Goal: Find specific page/section: Find specific page/section

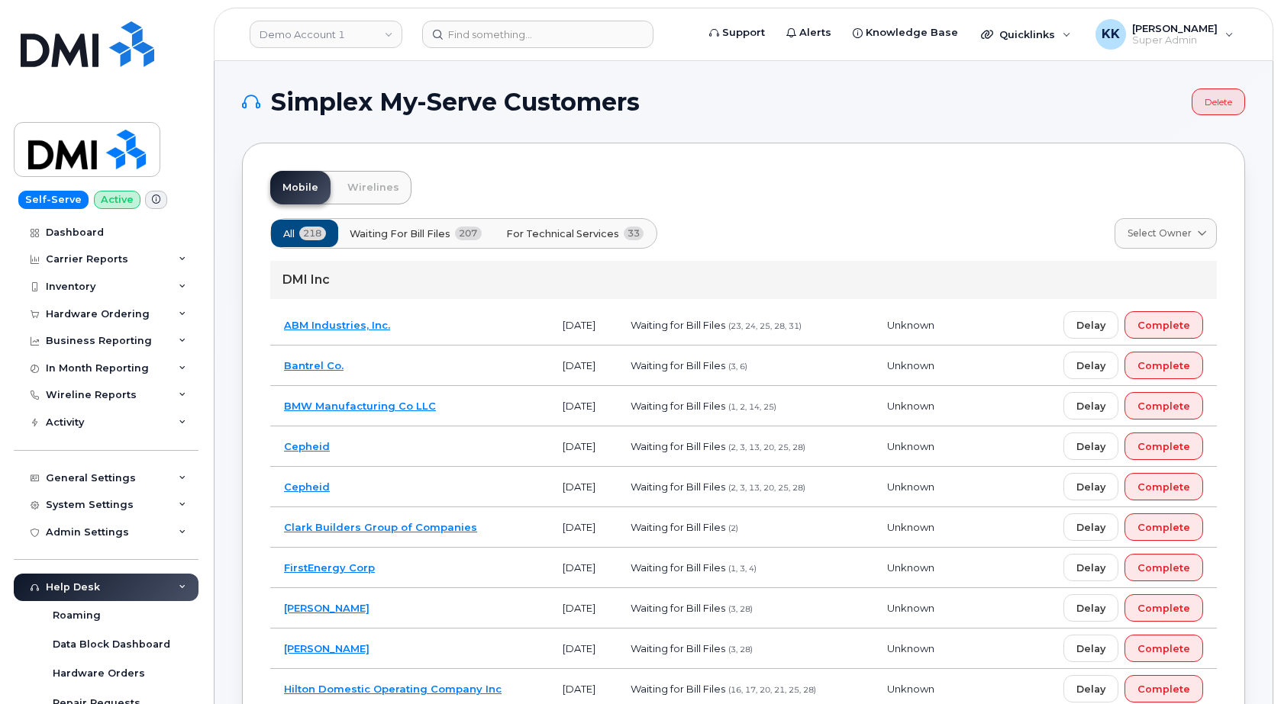
click at [588, 236] on span "For Technical Services" at bounding box center [562, 234] width 113 height 15
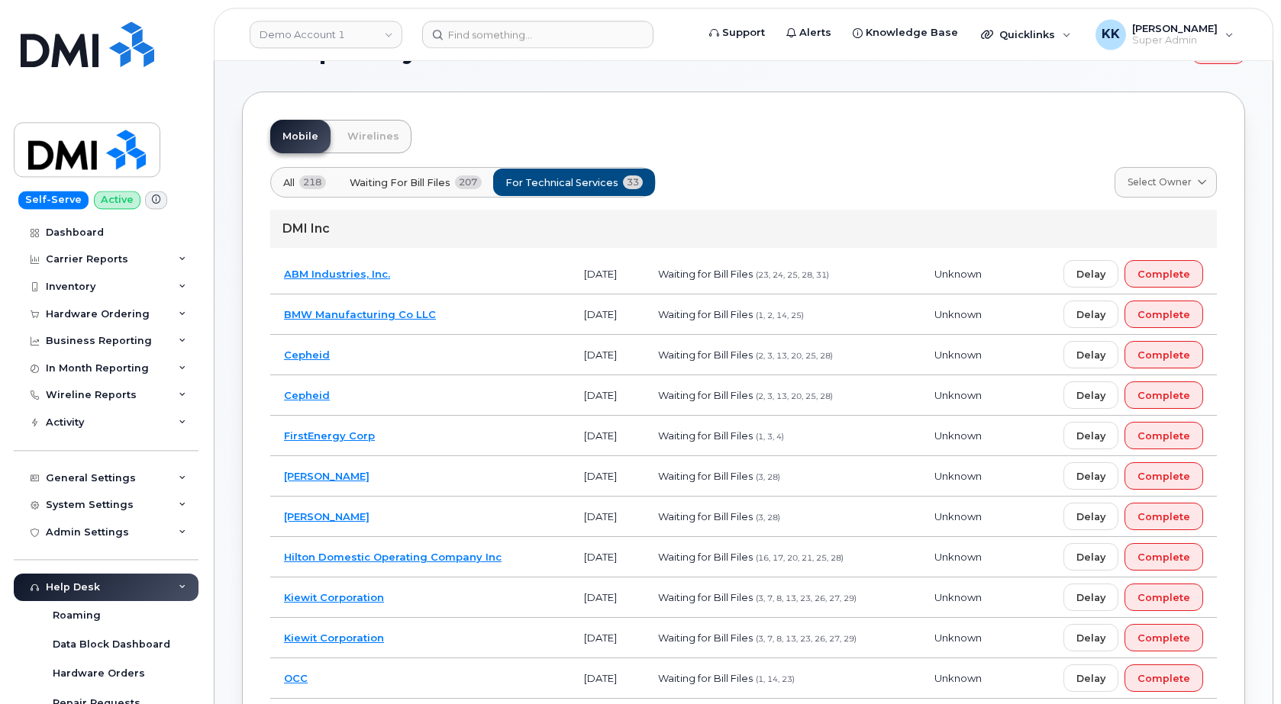
scroll to position [78, 0]
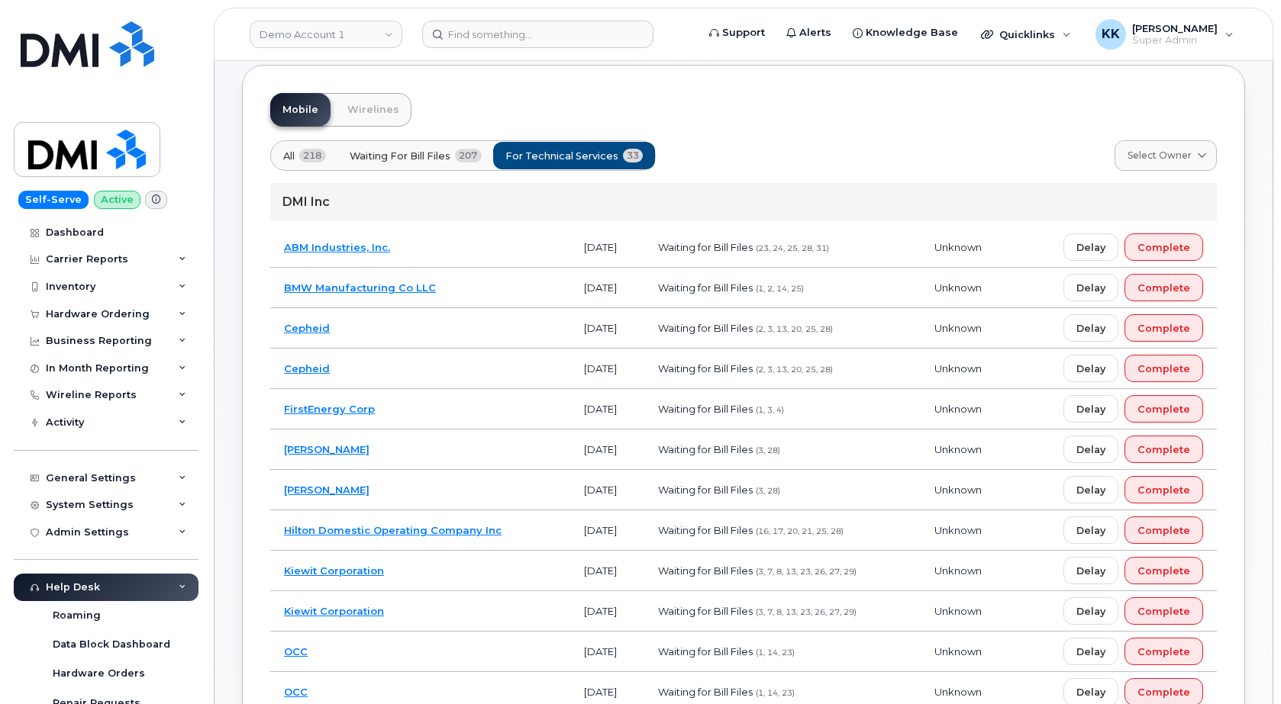
click at [466, 454] on td "[PERSON_NAME]" at bounding box center [420, 450] width 300 height 40
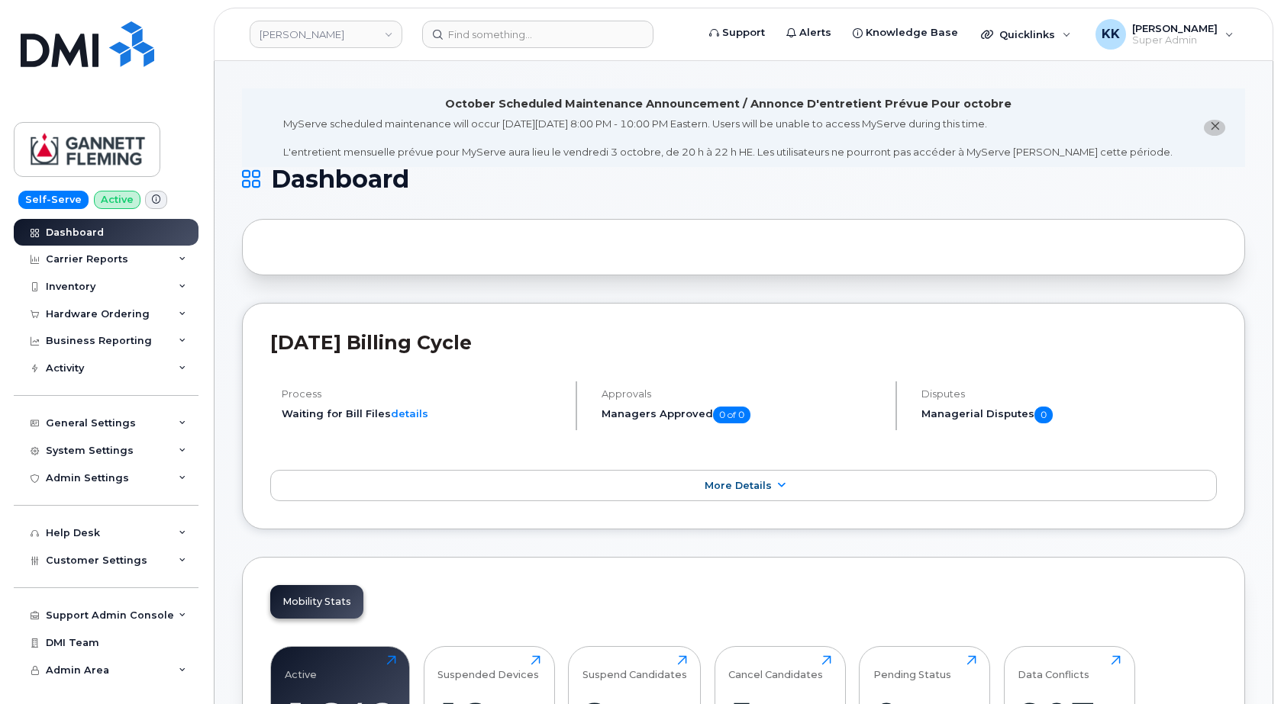
click at [88, 567] on div "Customer Settings" at bounding box center [106, 560] width 185 height 27
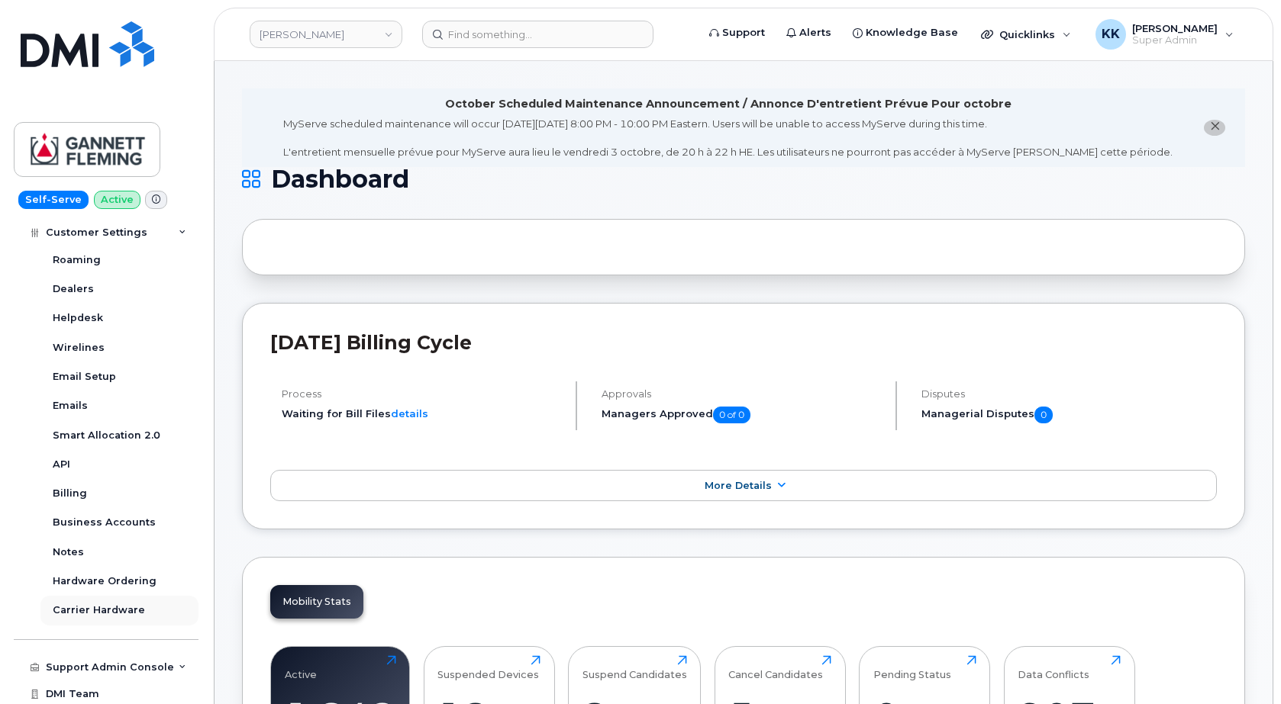
scroll to position [417, 0]
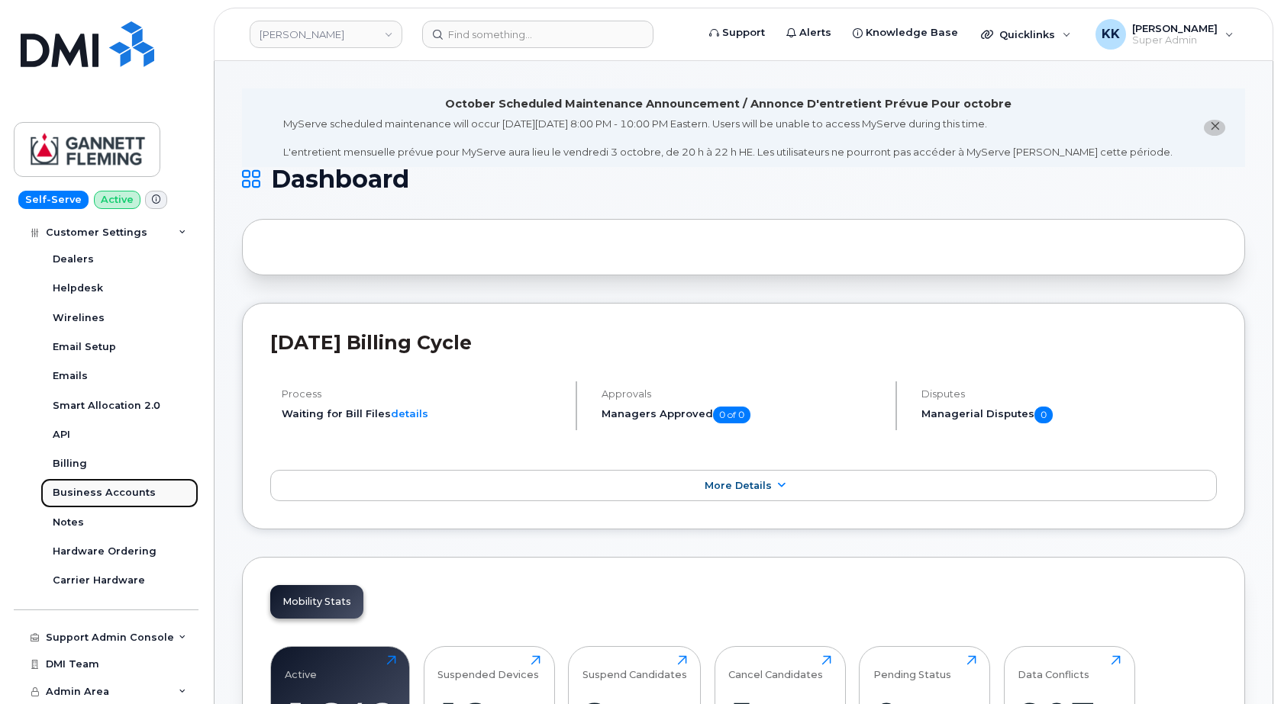
click at [120, 490] on div "Business Accounts" at bounding box center [104, 493] width 103 height 14
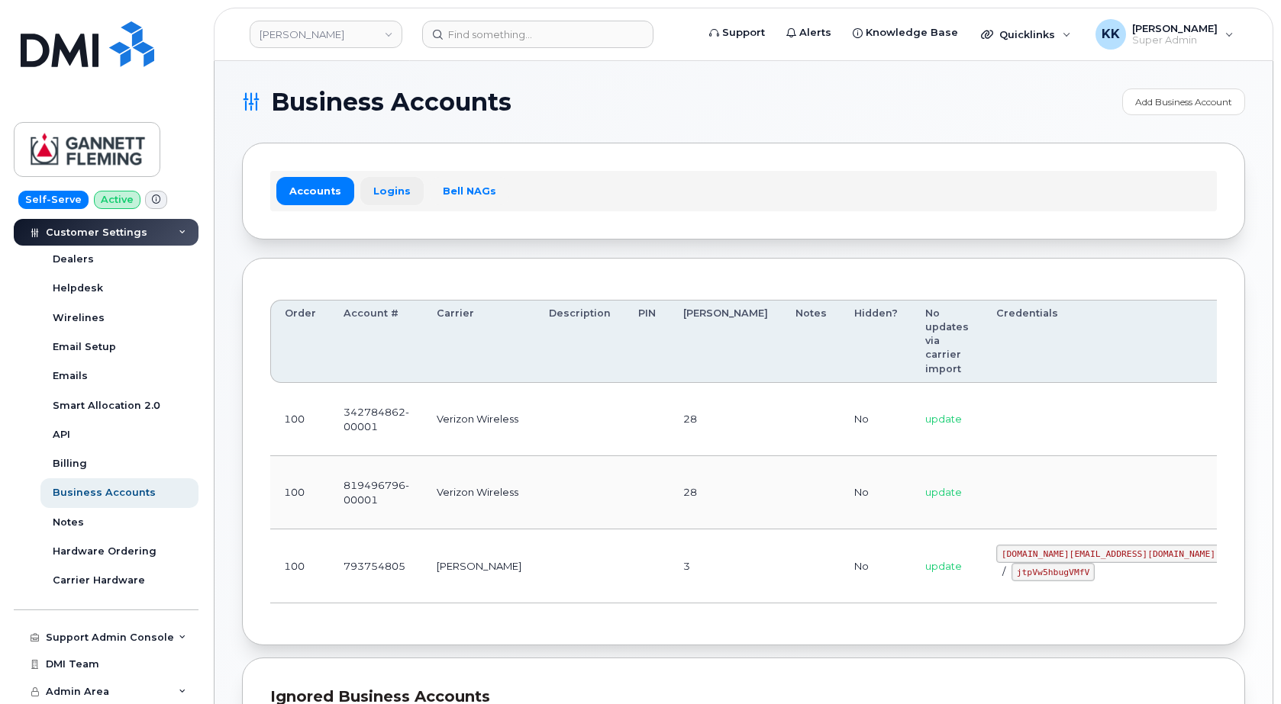
click at [379, 188] on link "Logins" at bounding box center [391, 190] width 63 height 27
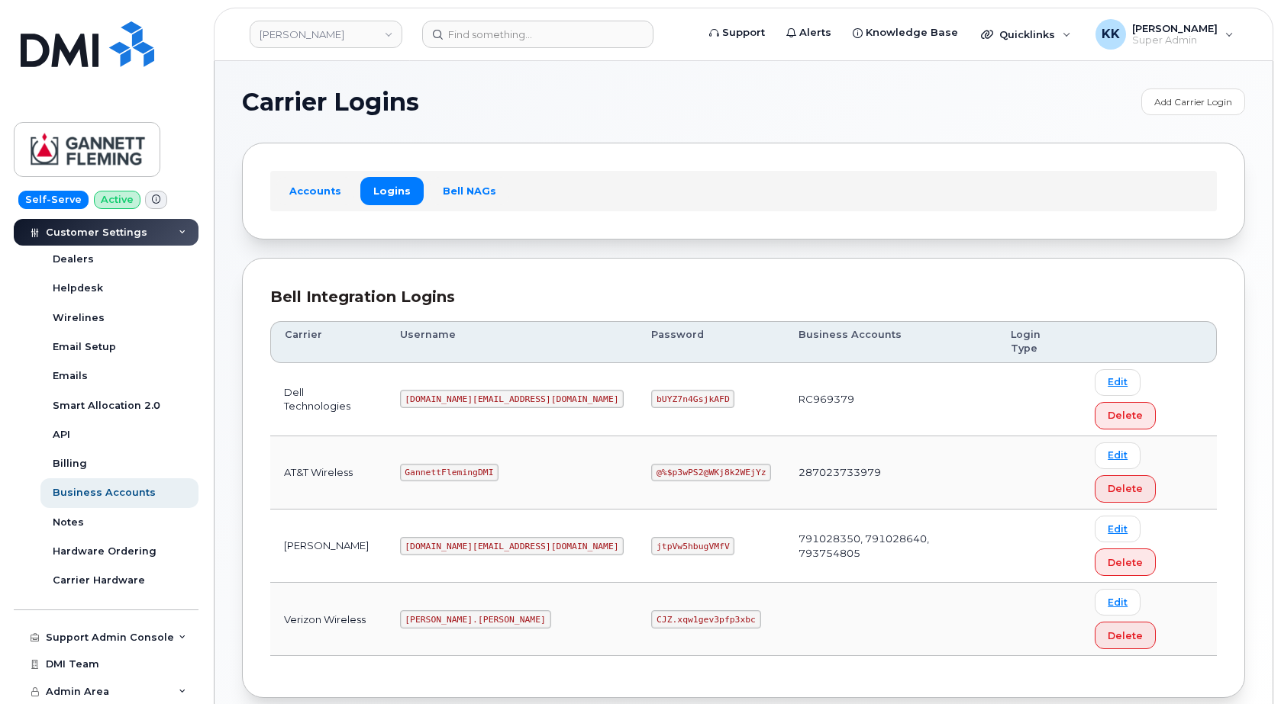
click at [458, 611] on code "[PERSON_NAME].[PERSON_NAME]" at bounding box center [475, 620] width 151 height 18
click at [651, 611] on code "CJZ.xqw1gev3pfp3xbc" at bounding box center [705, 620] width 109 height 18
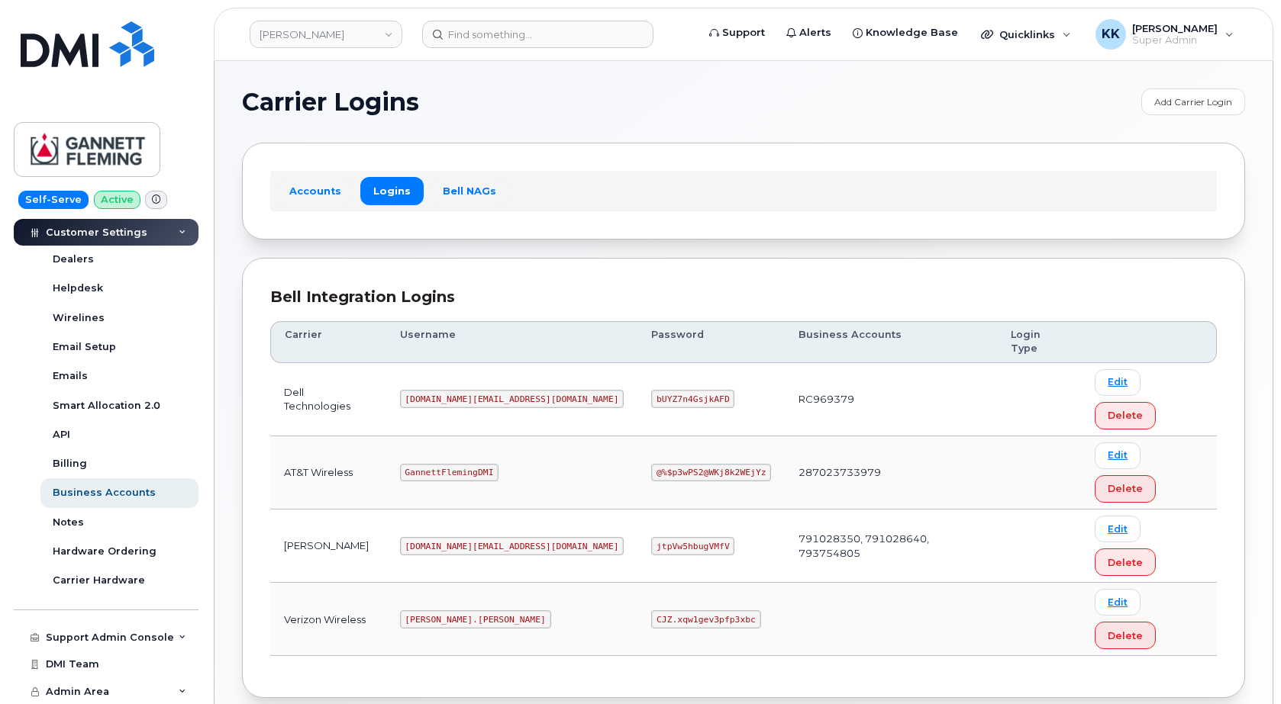
click at [651, 611] on code "CJZ.xqw1gev3pfp3xbc" at bounding box center [705, 620] width 109 height 18
